Goal: Information Seeking & Learning: Learn about a topic

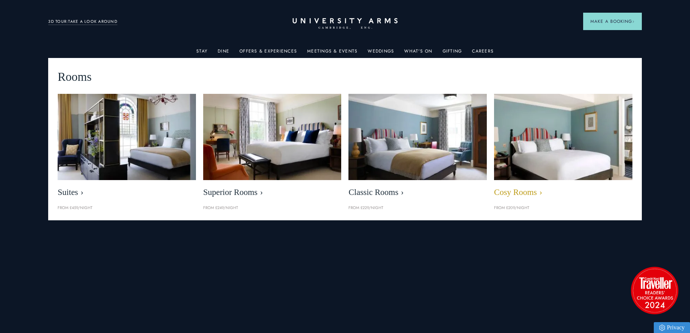
click at [571, 143] on img at bounding box center [562, 136] width 159 height 99
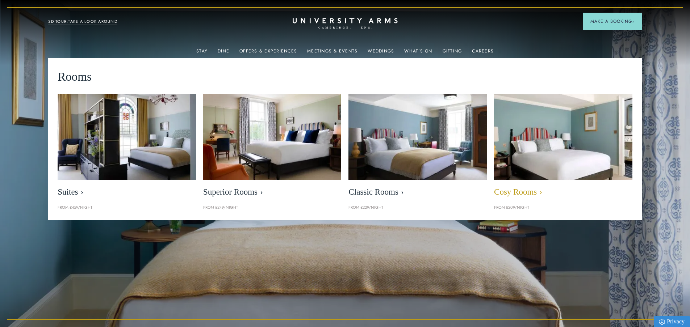
click at [514, 193] on span "Cosy Rooms" at bounding box center [563, 192] width 138 height 10
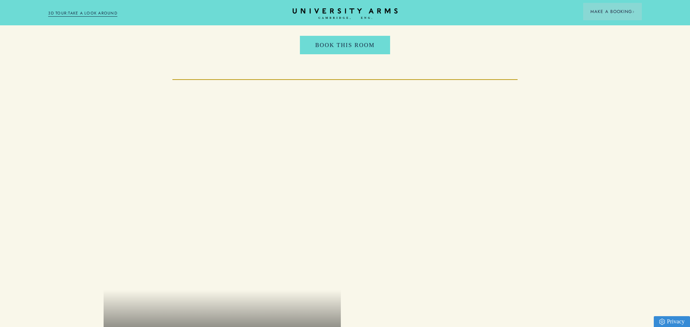
scroll to position [845, 0]
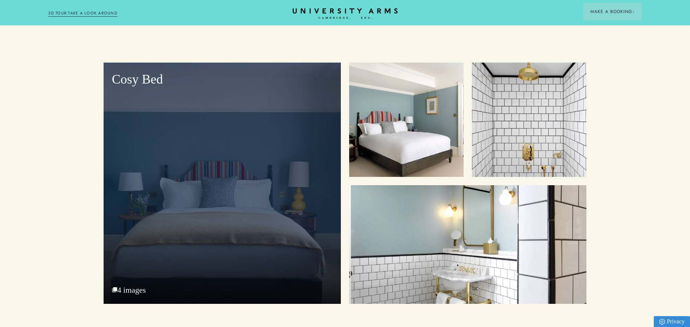
click at [214, 189] on div "Cosy Bed" at bounding box center [222, 184] width 237 height 242
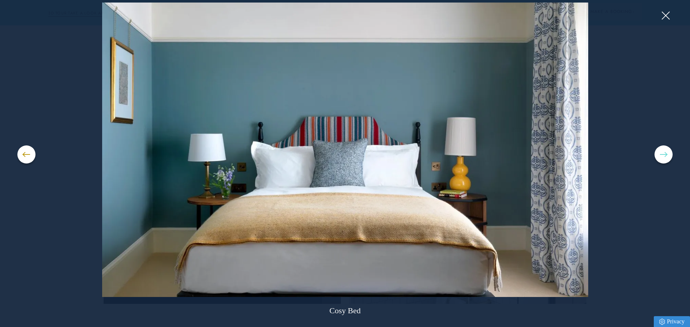
click at [657, 155] on button at bounding box center [663, 155] width 18 height 18
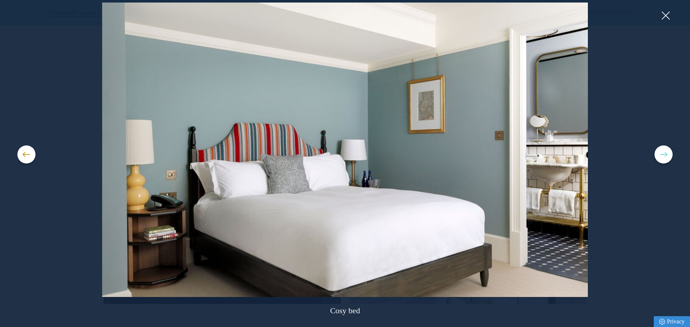
click at [657, 155] on button at bounding box center [663, 155] width 18 height 18
click at [663, 154] on span at bounding box center [663, 154] width 7 height 1
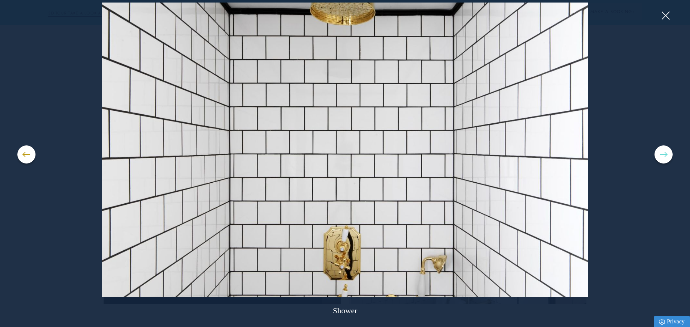
click at [663, 154] on span at bounding box center [663, 154] width 7 height 1
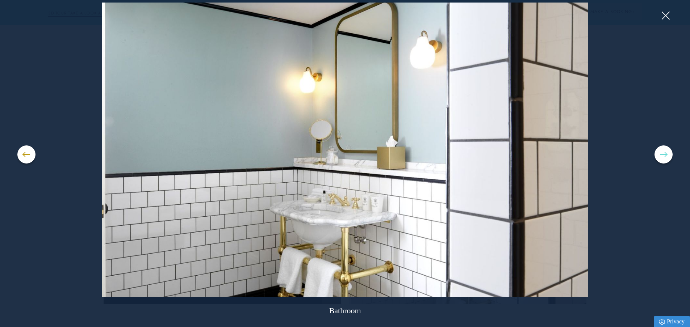
click at [663, 154] on span at bounding box center [663, 154] width 7 height 1
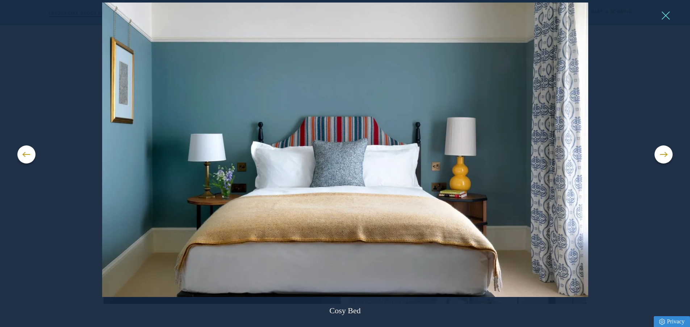
click at [665, 18] on button at bounding box center [665, 15] width 11 height 11
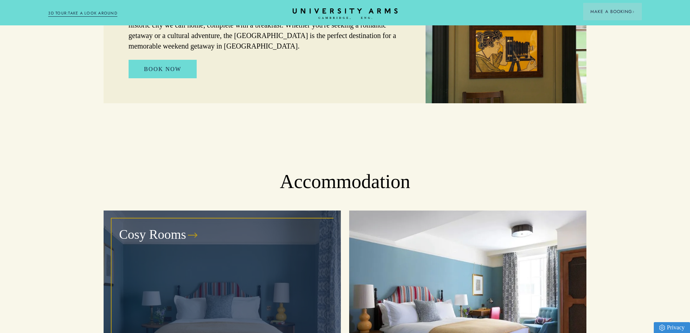
scroll to position [604, 0]
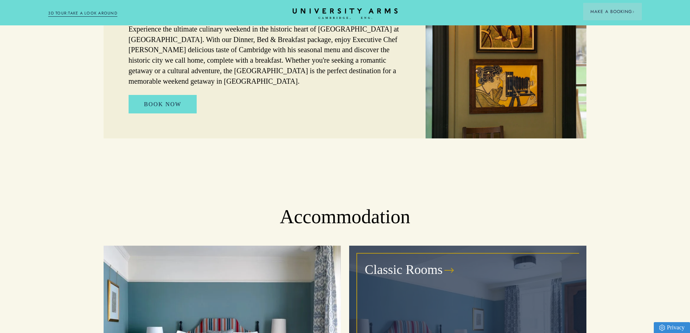
click at [447, 266] on div "Classic Rooms" at bounding box center [467, 334] width 221 height 161
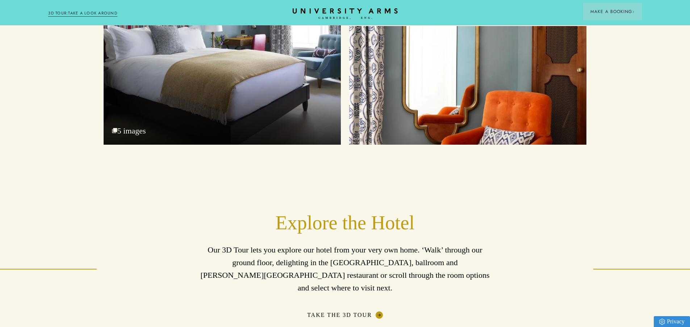
scroll to position [966, 0]
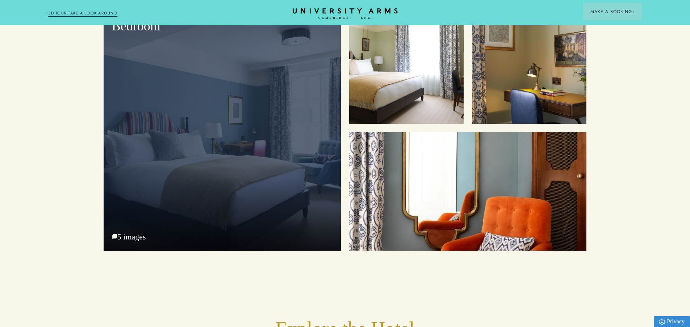
click at [206, 196] on div "Bedroom 5 images" at bounding box center [222, 130] width 237 height 242
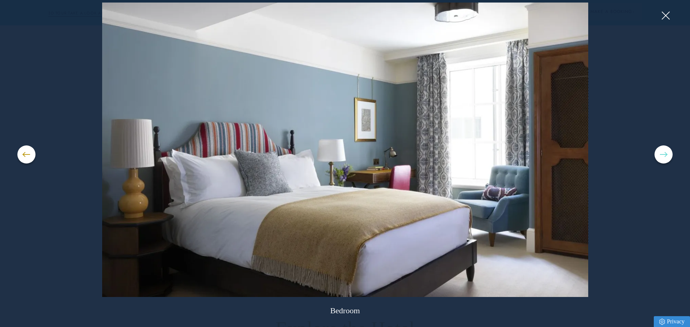
click at [664, 157] on button at bounding box center [663, 155] width 18 height 18
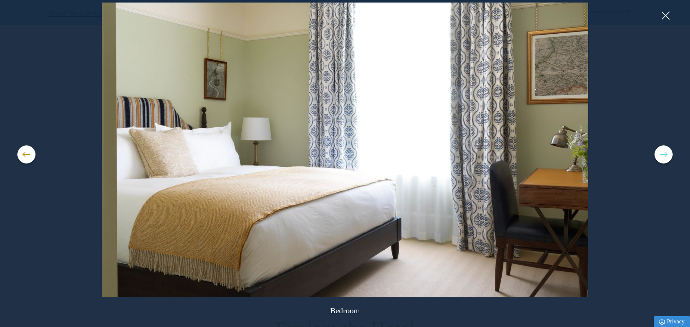
click at [664, 157] on button at bounding box center [663, 155] width 18 height 18
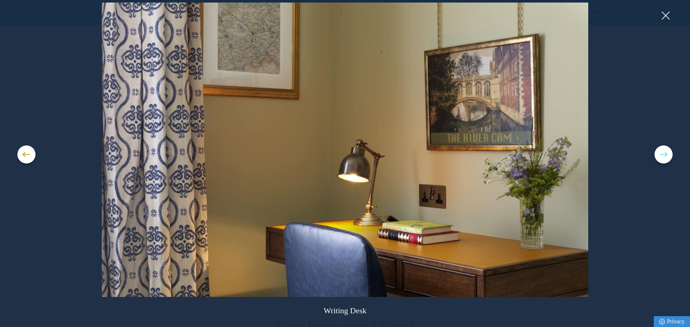
click at [664, 157] on button at bounding box center [663, 155] width 18 height 18
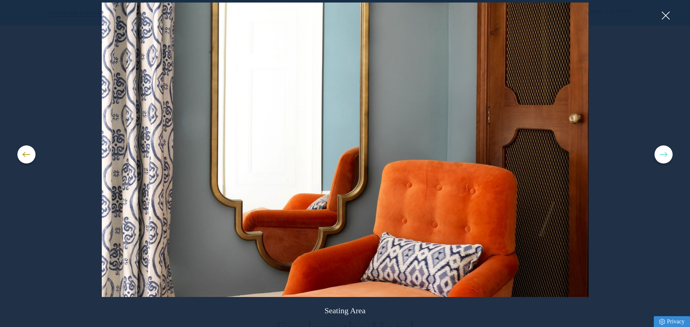
click at [664, 157] on button at bounding box center [663, 155] width 18 height 18
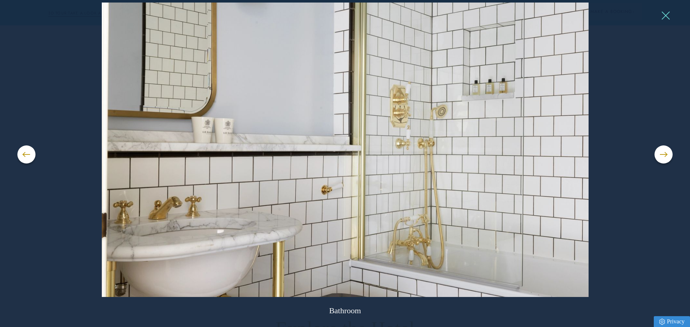
click at [666, 17] on button at bounding box center [665, 15] width 11 height 11
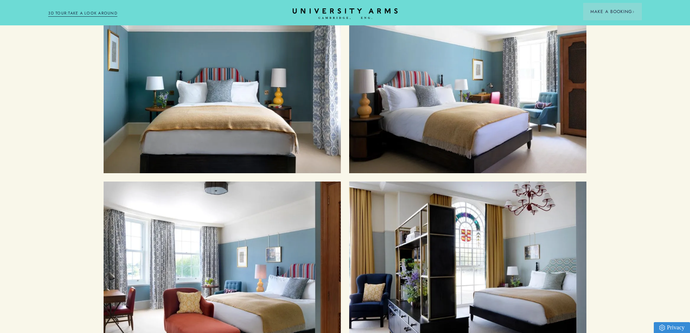
scroll to position [845, 0]
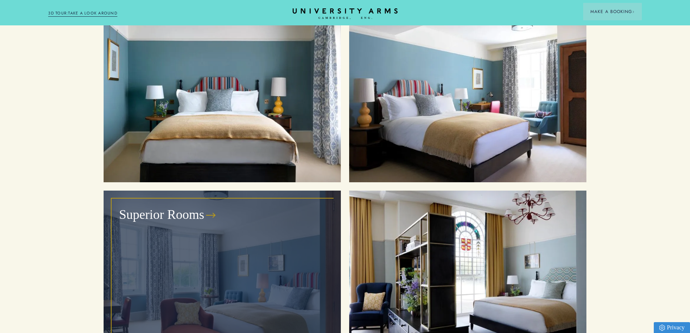
click at [220, 213] on div "Superior Rooms" at bounding box center [222, 279] width 221 height 161
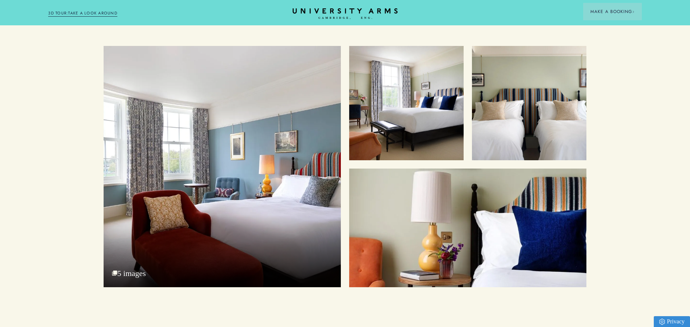
scroll to position [966, 0]
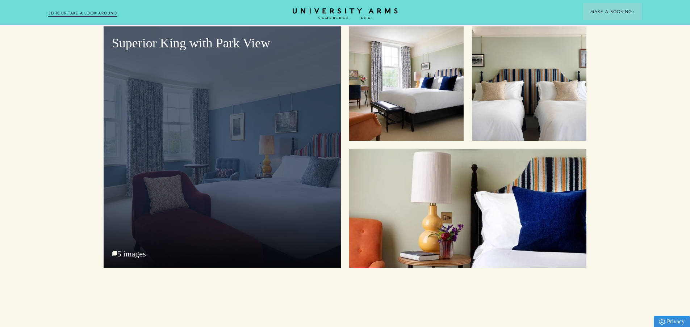
click at [177, 134] on div "Superior King with Park View" at bounding box center [222, 147] width 237 height 242
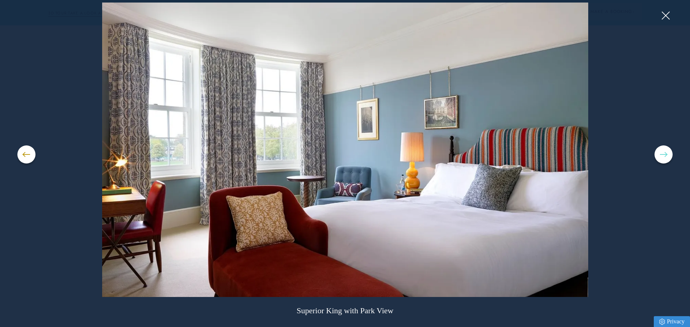
click at [663, 154] on button at bounding box center [663, 155] width 18 height 18
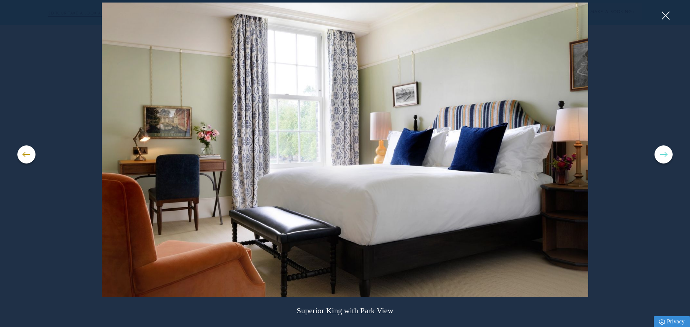
click at [663, 154] on button at bounding box center [663, 155] width 18 height 18
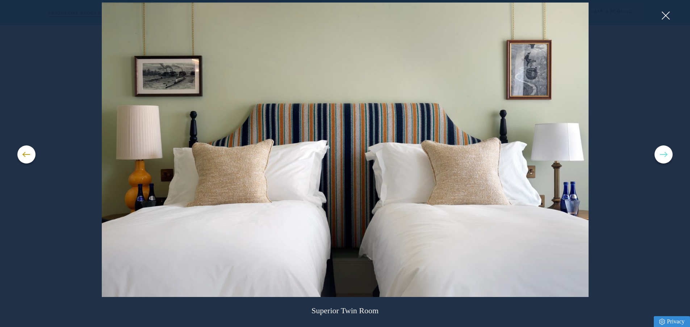
click at [663, 154] on button at bounding box center [663, 155] width 18 height 18
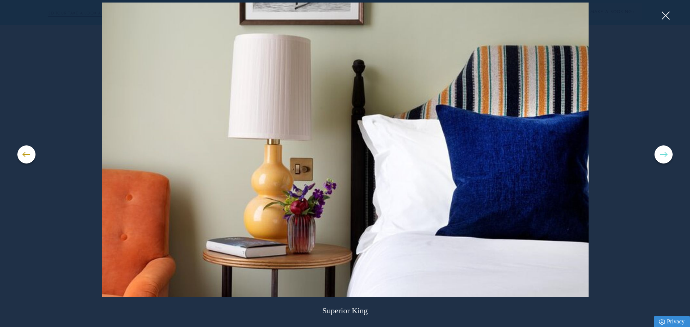
click at [663, 154] on button at bounding box center [663, 155] width 18 height 18
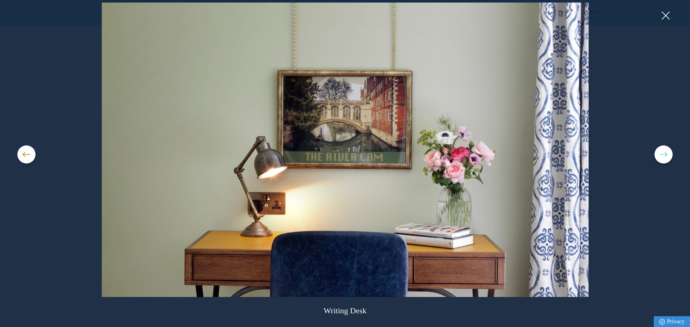
click at [663, 154] on button at bounding box center [663, 155] width 18 height 18
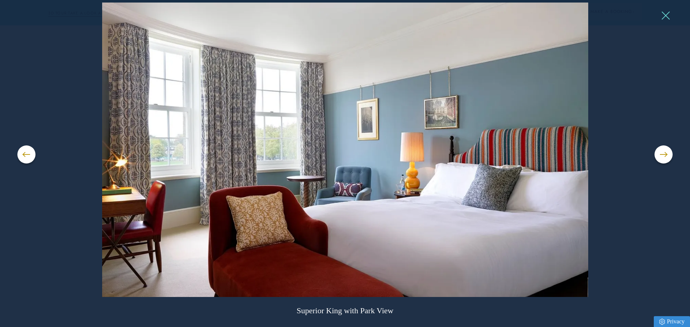
click at [664, 16] on button at bounding box center [665, 15] width 11 height 11
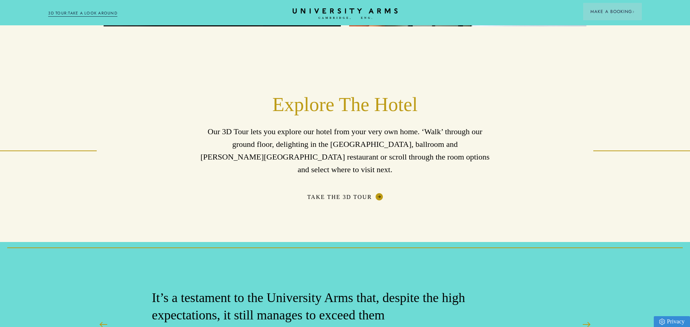
scroll to position [845, 0]
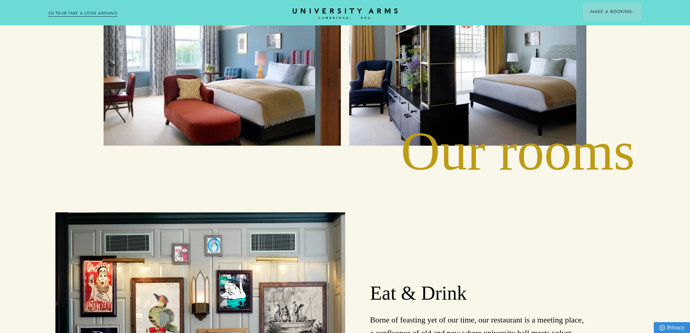
scroll to position [1086, 0]
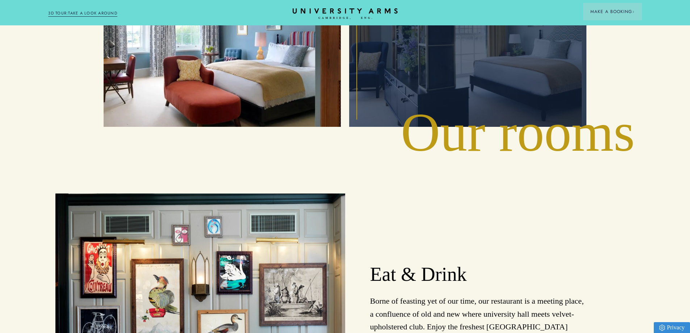
click at [439, 66] on div "Suites" at bounding box center [467, 38] width 221 height 161
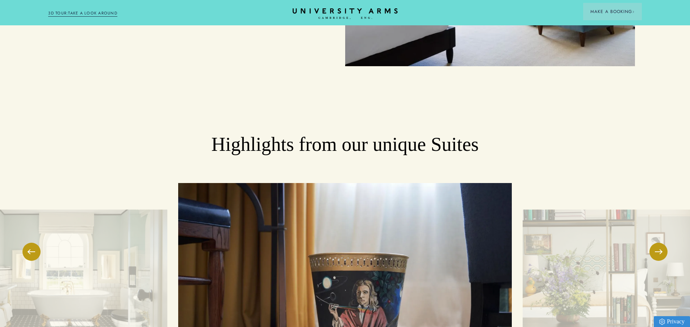
scroll to position [1207, 0]
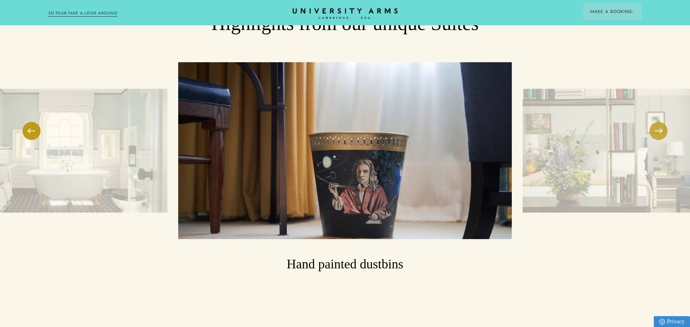
click at [658, 131] on span at bounding box center [658, 131] width 7 height 1
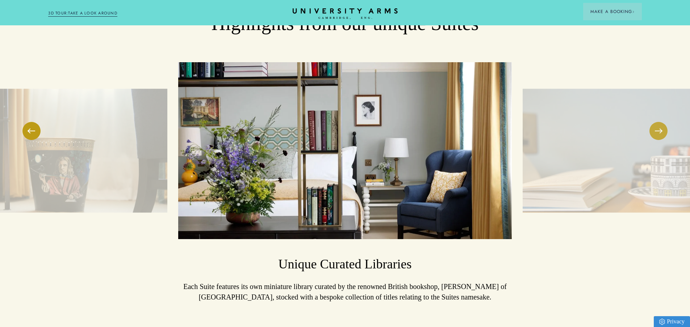
click at [658, 131] on span at bounding box center [658, 131] width 7 height 1
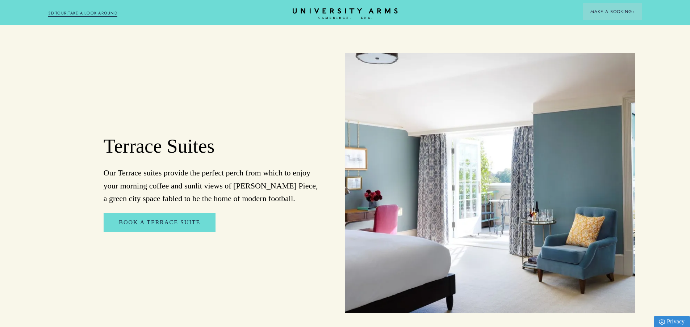
scroll to position [845, 0]
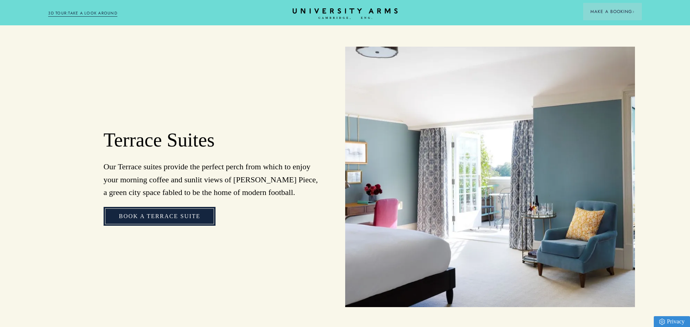
click at [166, 210] on link "Book a Terrace Suite" at bounding box center [160, 216] width 112 height 19
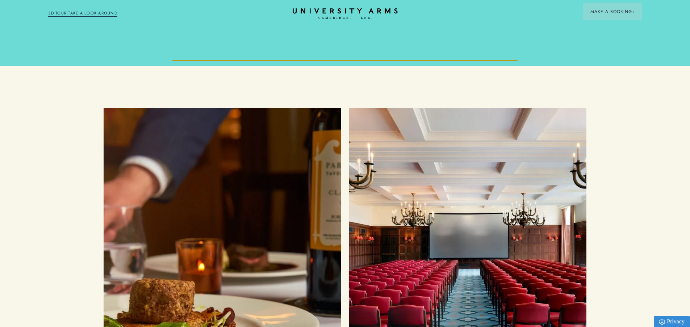
scroll to position [2535, 0]
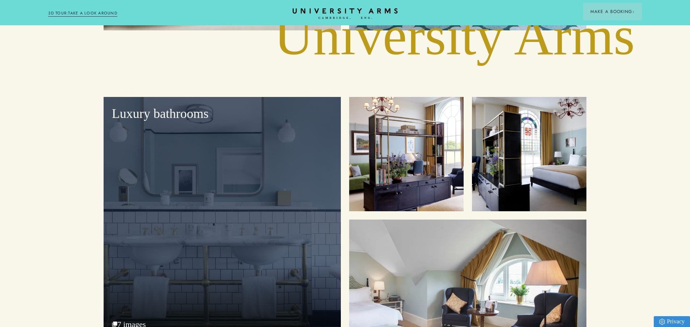
click at [238, 186] on div "Luxury bathrooms" at bounding box center [222, 218] width 237 height 242
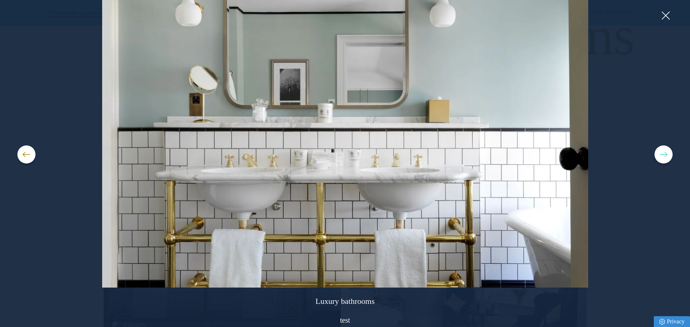
click at [660, 153] on button at bounding box center [663, 155] width 18 height 18
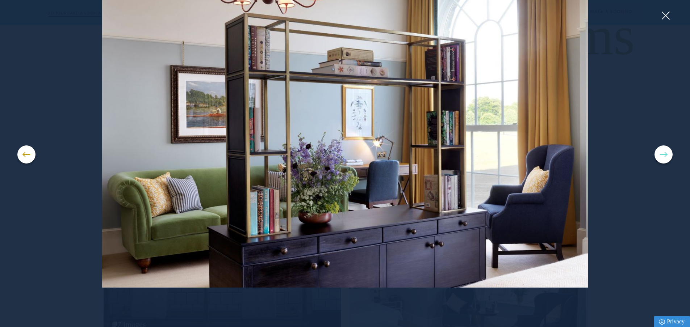
click at [660, 153] on button at bounding box center [663, 155] width 18 height 18
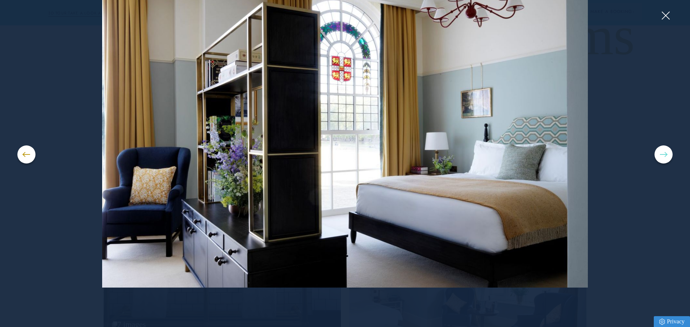
click at [660, 153] on button at bounding box center [663, 155] width 18 height 18
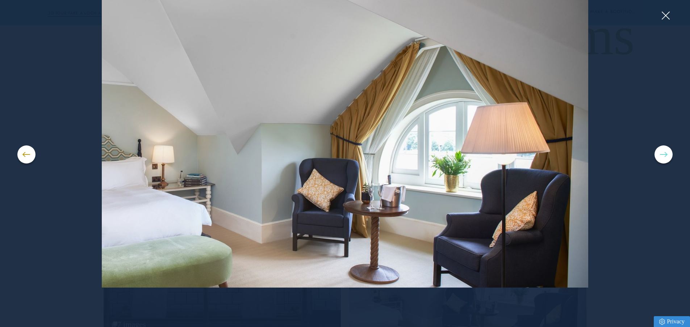
click at [664, 154] on span at bounding box center [663, 154] width 7 height 1
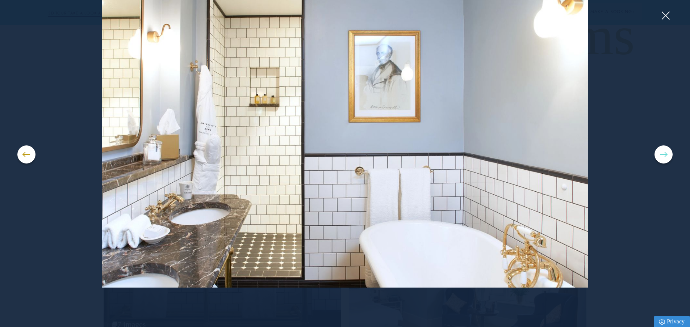
click at [663, 155] on span at bounding box center [663, 154] width 7 height 1
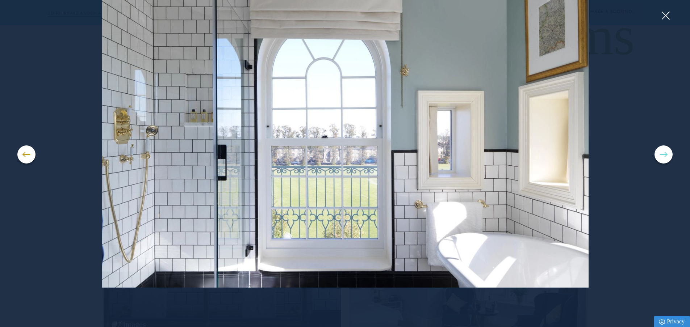
click at [663, 155] on span at bounding box center [663, 154] width 7 height 1
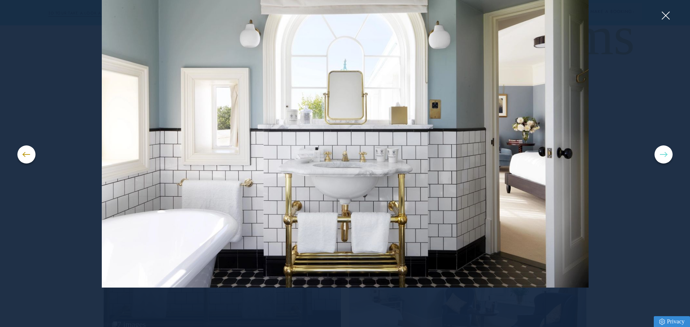
click at [663, 155] on span at bounding box center [663, 154] width 7 height 1
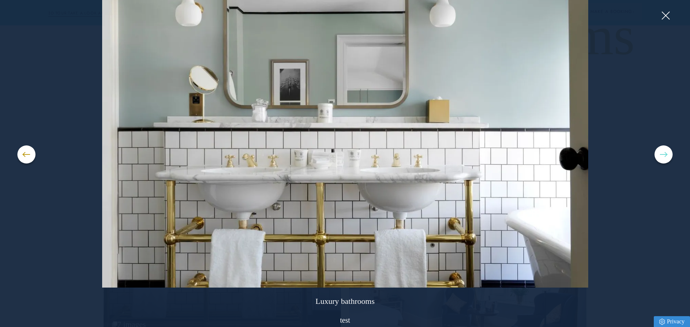
click at [663, 155] on span at bounding box center [663, 154] width 7 height 1
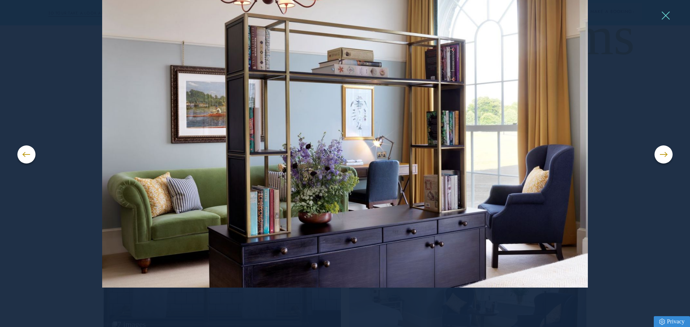
click at [663, 15] on button at bounding box center [665, 15] width 11 height 11
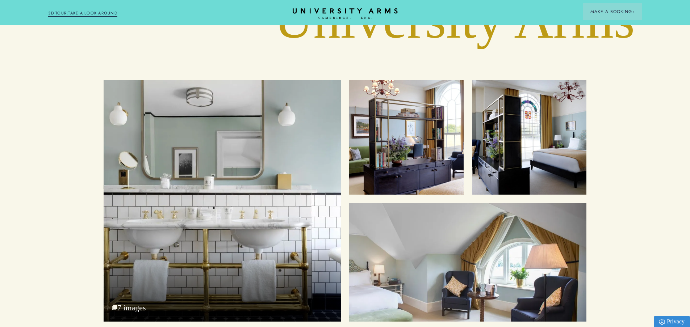
scroll to position [2545, 0]
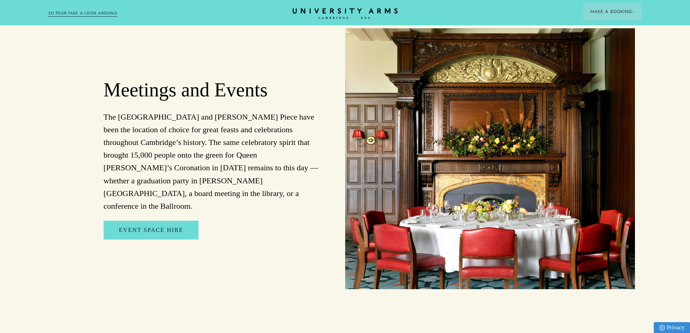
scroll to position [1552, 0]
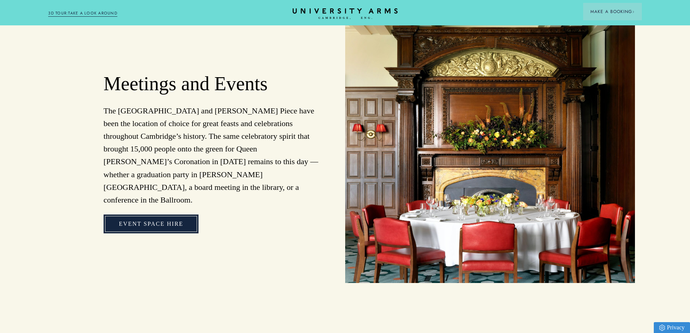
click at [177, 214] on link "Event Space Hire" at bounding box center [151, 223] width 95 height 19
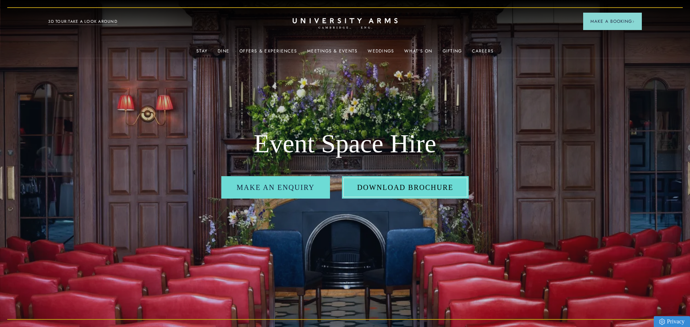
click at [404, 190] on link "Download Brochure" at bounding box center [405, 187] width 127 height 22
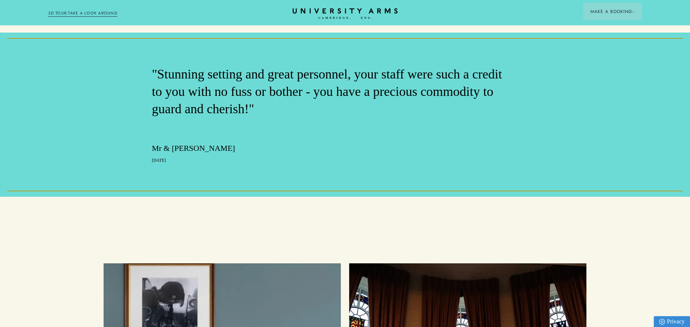
scroll to position [1690, 0]
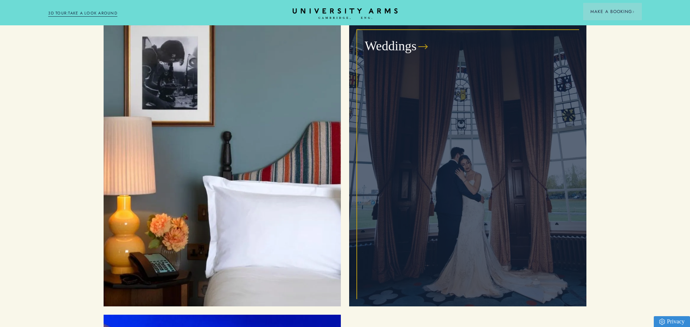
click at [426, 151] on div "Weddings" at bounding box center [467, 164] width 221 height 268
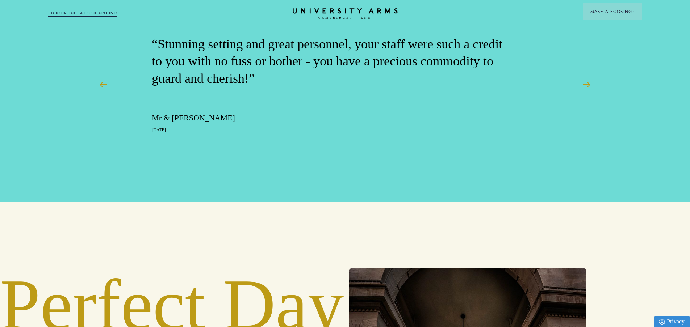
scroll to position [1328, 0]
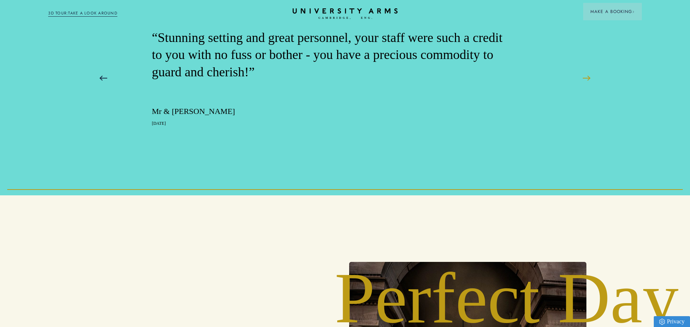
click at [105, 87] on button at bounding box center [104, 78] width 18 height 18
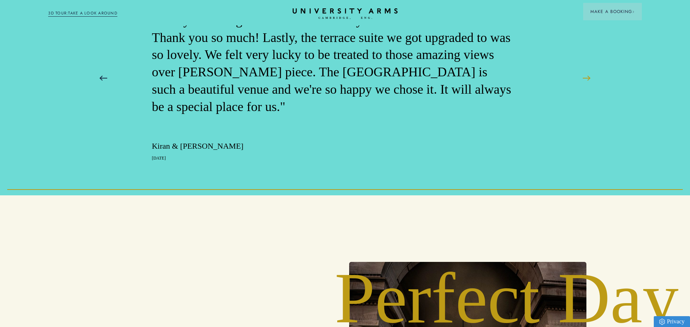
click at [105, 87] on button at bounding box center [104, 78] width 18 height 18
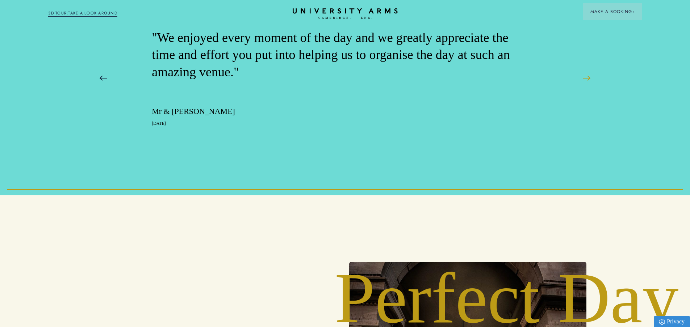
click at [105, 87] on button at bounding box center [104, 78] width 18 height 18
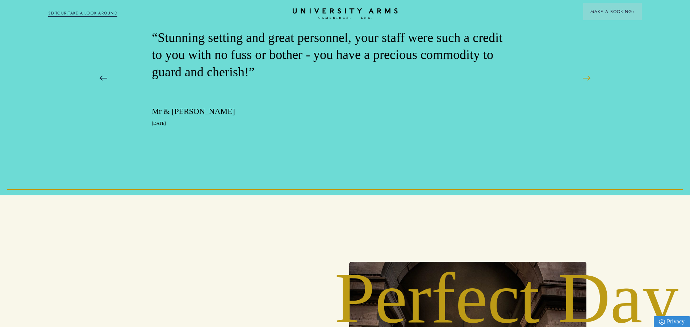
click at [105, 87] on button at bounding box center [104, 78] width 18 height 18
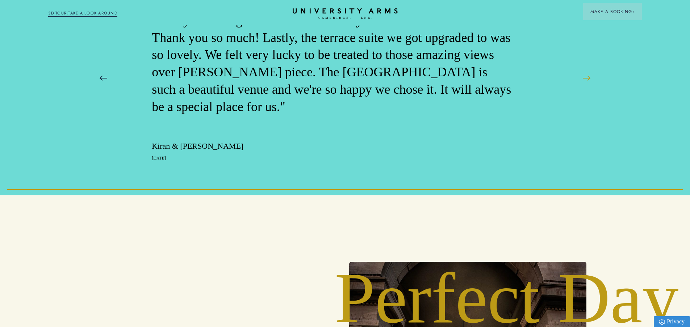
click at [105, 87] on button at bounding box center [104, 78] width 18 height 18
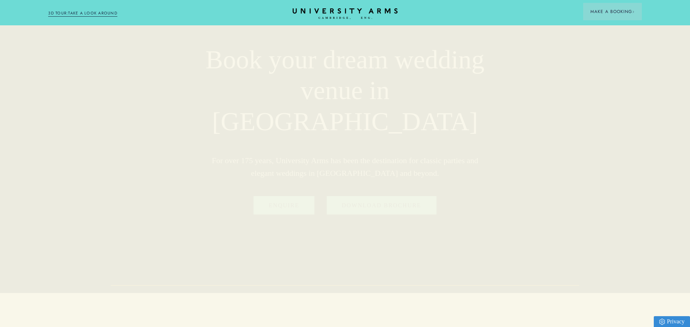
scroll to position [0, 0]
